Goal: Navigation & Orientation: Find specific page/section

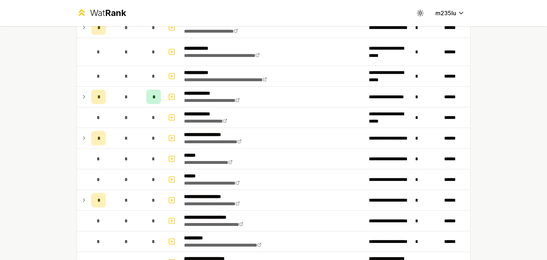
scroll to position [345, 0]
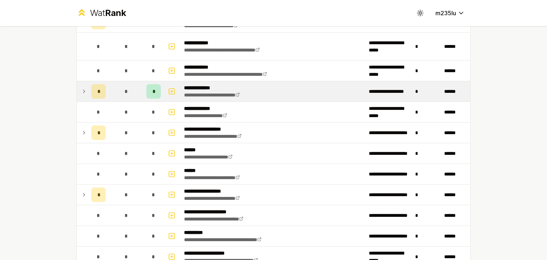
click at [85, 91] on icon at bounding box center [84, 91] width 6 height 9
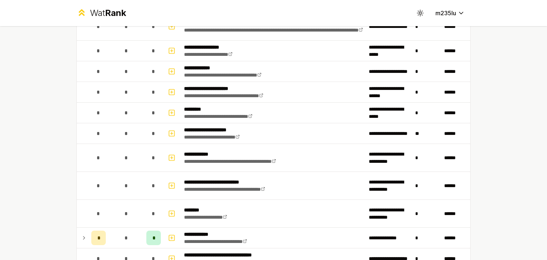
scroll to position [1175, 0]
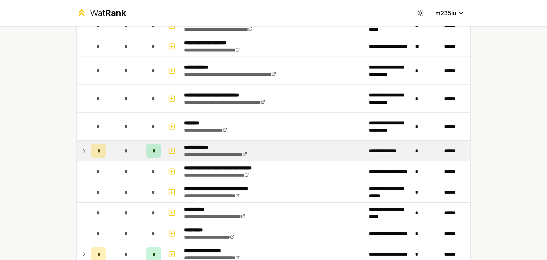
click at [81, 153] on icon at bounding box center [84, 150] width 6 height 9
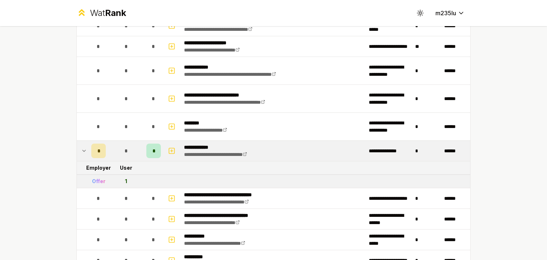
click at [82, 153] on icon at bounding box center [84, 150] width 6 height 9
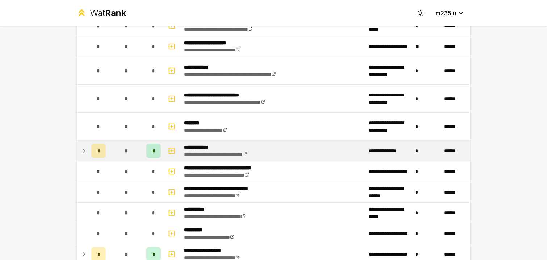
scroll to position [1287, 0]
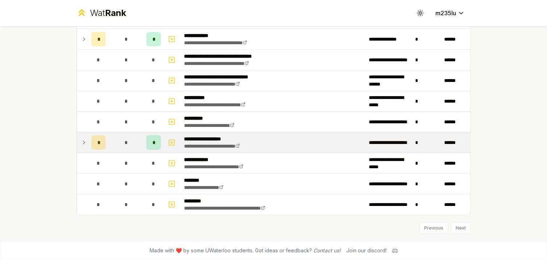
click at [84, 143] on icon at bounding box center [84, 142] width 6 height 9
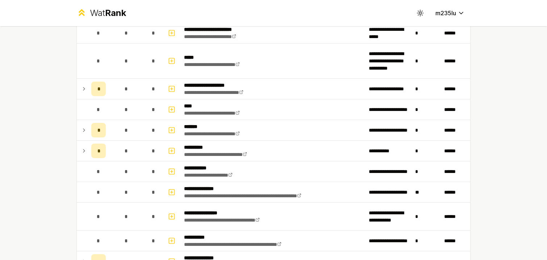
scroll to position [80, 0]
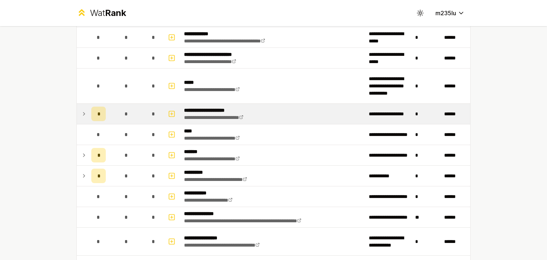
click at [88, 113] on td at bounding box center [83, 114] width 12 height 20
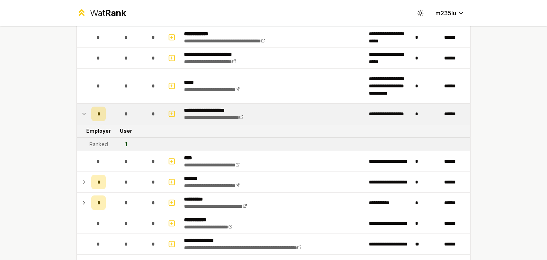
click at [88, 113] on td at bounding box center [83, 114] width 12 height 20
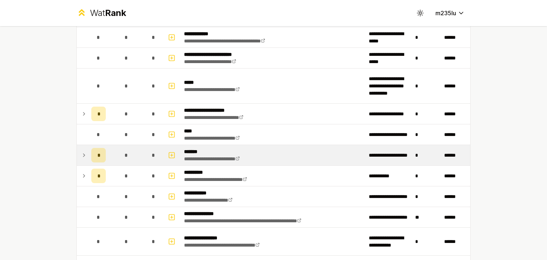
click at [89, 150] on td "*" at bounding box center [98, 155] width 20 height 20
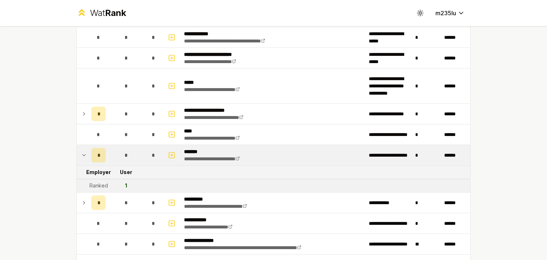
click at [89, 150] on td "*" at bounding box center [98, 155] width 20 height 20
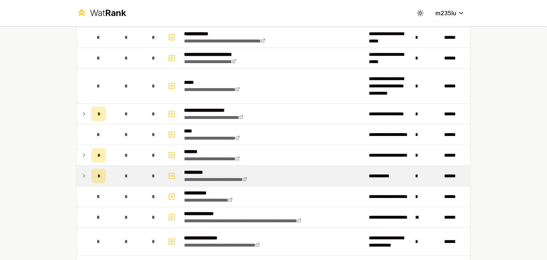
click at [88, 174] on td at bounding box center [83, 176] width 12 height 20
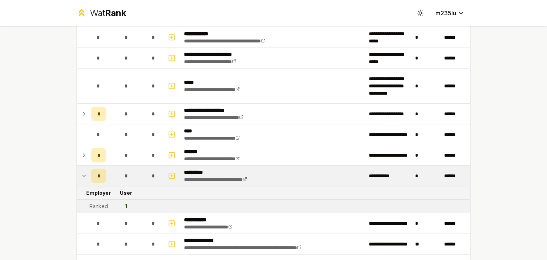
click at [88, 174] on td at bounding box center [83, 176] width 12 height 20
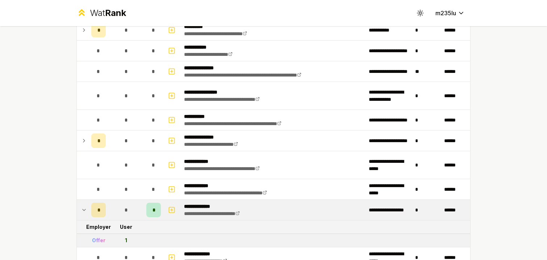
scroll to position [231, 0]
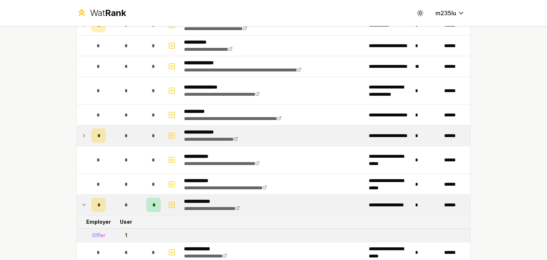
click at [88, 136] on td at bounding box center [83, 135] width 12 height 20
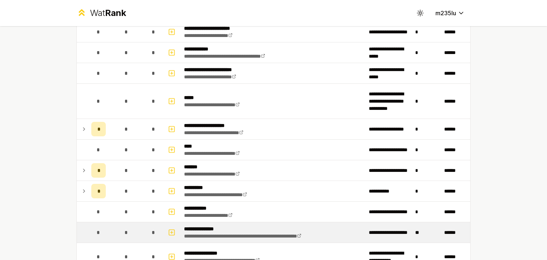
scroll to position [9, 0]
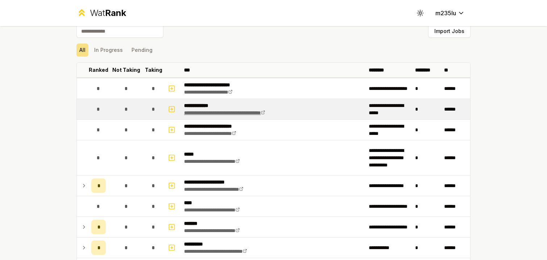
click at [260, 112] on link "**********" at bounding box center [224, 112] width 81 height 5
